Goal: Information Seeking & Learning: Learn about a topic

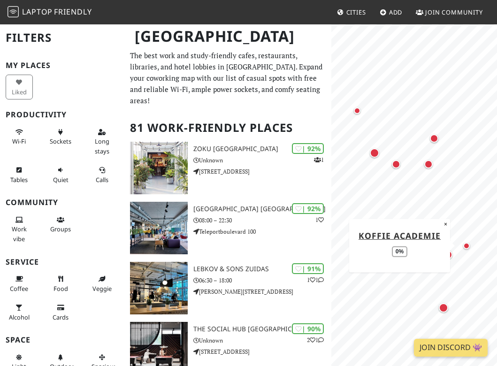
click at [468, 249] on div "Map marker" at bounding box center [466, 245] width 11 height 11
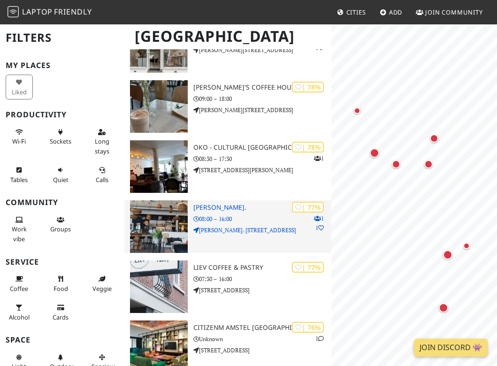
click at [198, 204] on h3 "Fred." at bounding box center [262, 208] width 138 height 8
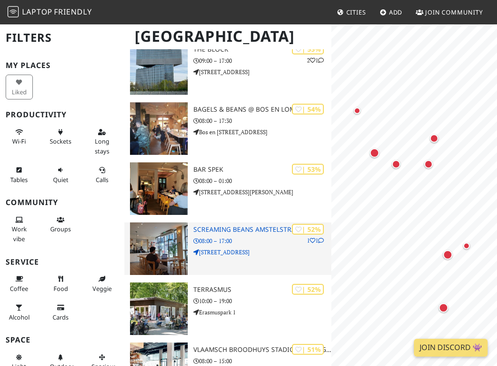
click at [192, 224] on div at bounding box center [158, 248] width 69 height 53
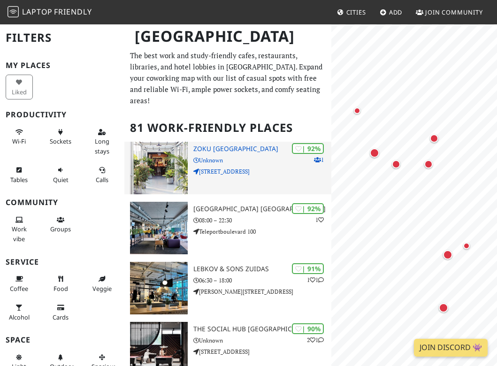
click at [150, 159] on img at bounding box center [159, 168] width 58 height 53
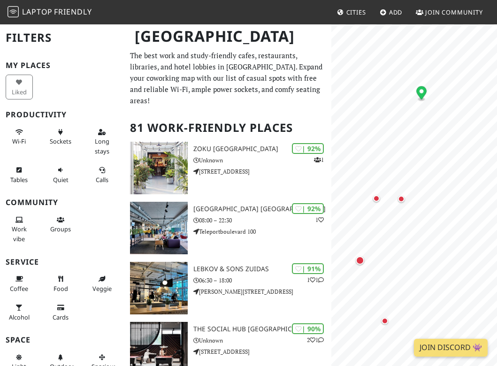
click at [423, 95] on icon "Map marker" at bounding box center [421, 92] width 10 height 13
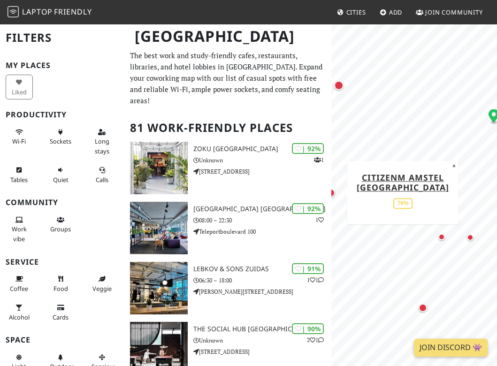
click at [335, 198] on div "Map marker" at bounding box center [331, 193] width 12 height 12
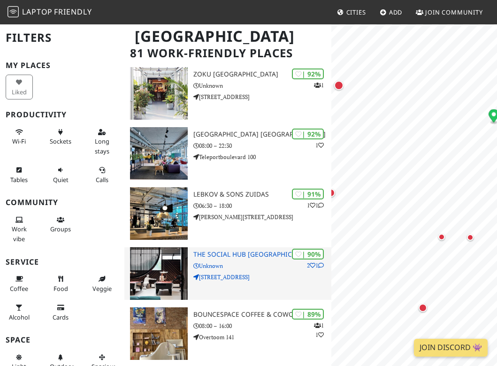
scroll to position [78, 0]
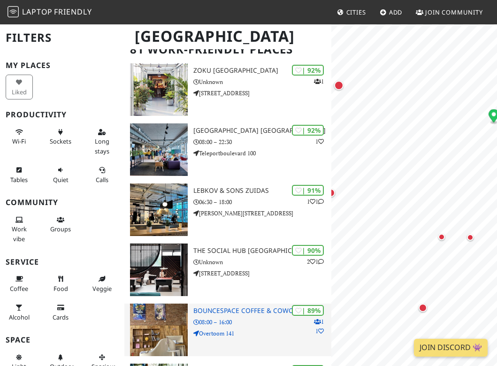
click at [235, 307] on h3 "BounceSpace Coffee & Coworking" at bounding box center [262, 311] width 138 height 8
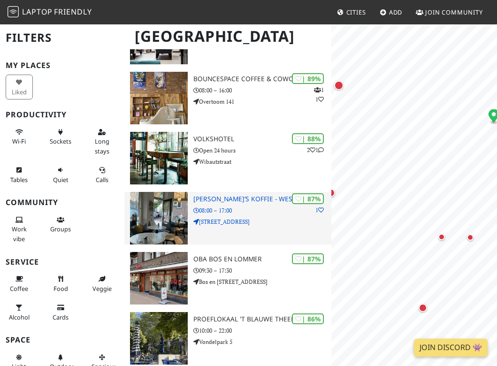
scroll to position [319, 0]
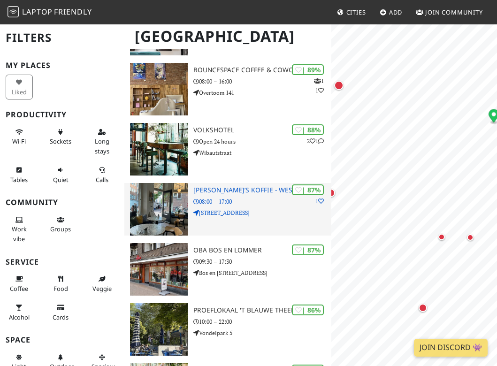
click at [177, 209] on img at bounding box center [159, 209] width 58 height 53
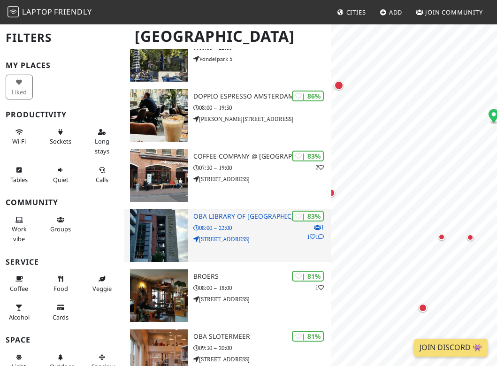
scroll to position [593, 0]
click at [199, 212] on h3 "OBA library of [GEOGRAPHIC_DATA]" at bounding box center [262, 216] width 138 height 8
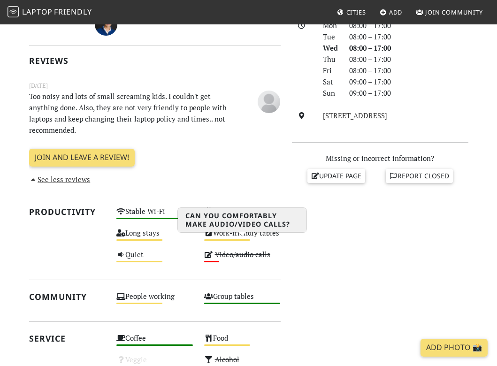
scroll to position [274, 0]
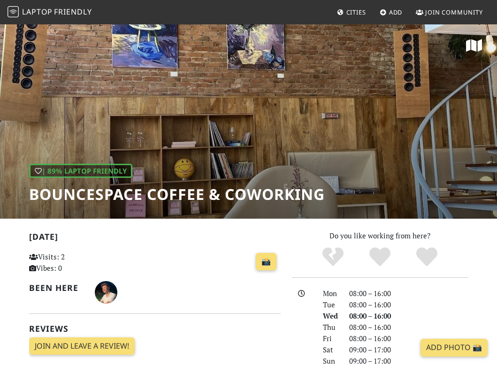
click at [318, 141] on div "| 89% Laptop Friendly BounceSpace Coffee & Coworking" at bounding box center [248, 120] width 497 height 195
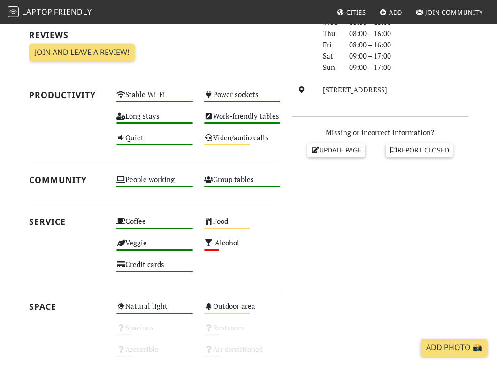
scroll to position [294, 0]
